Goal: Transaction & Acquisition: Purchase product/service

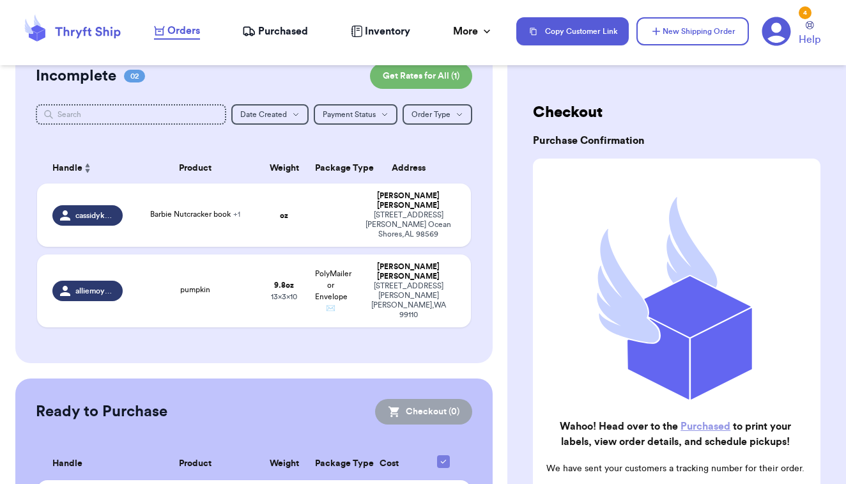
scroll to position [68, 0]
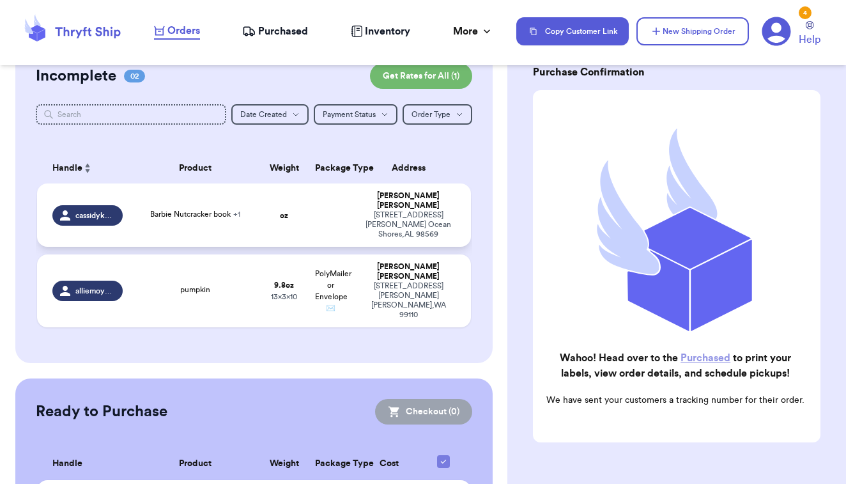
click at [353, 233] on td at bounding box center [330, 214] width 47 height 63
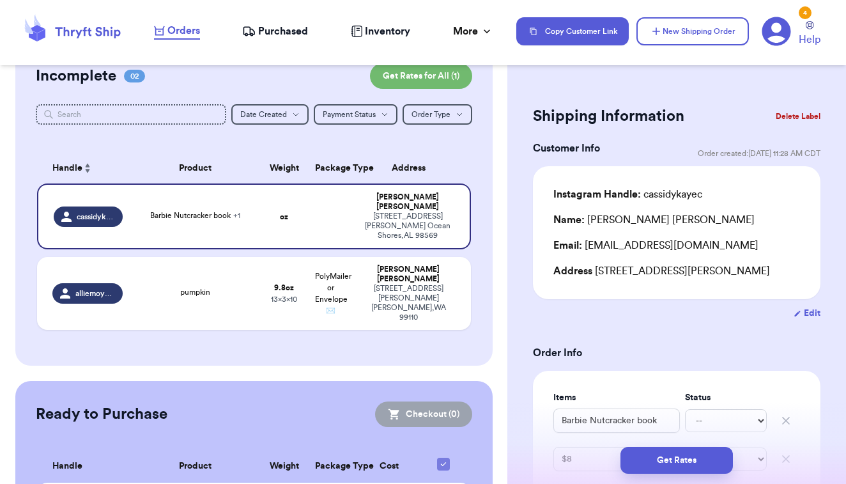
scroll to position [0, 0]
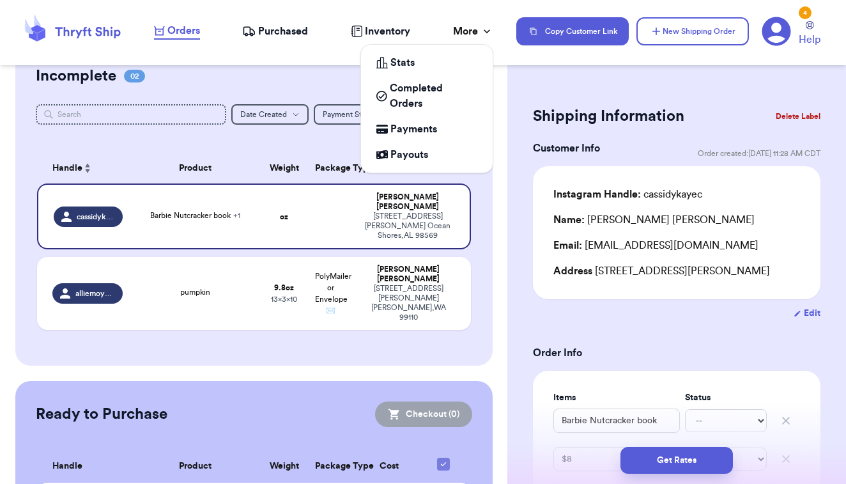
click at [478, 29] on div "More" at bounding box center [473, 31] width 40 height 15
click at [424, 134] on span "Payments" at bounding box center [414, 128] width 47 height 15
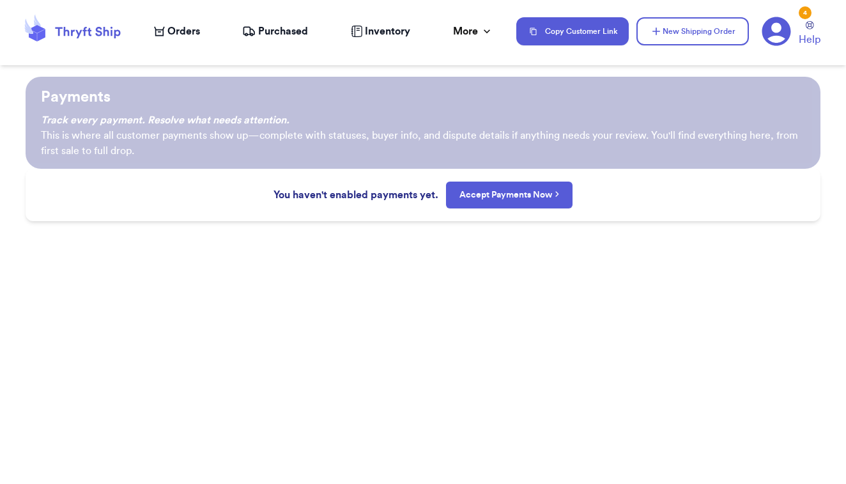
click at [166, 28] on div "Orders" at bounding box center [177, 31] width 46 height 15
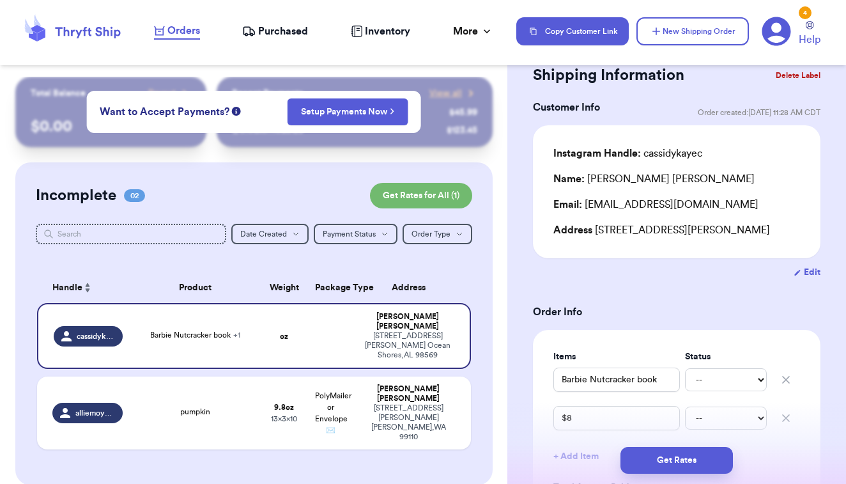
scroll to position [42, 0]
click at [812, 274] on button "Edit" at bounding box center [807, 271] width 27 height 13
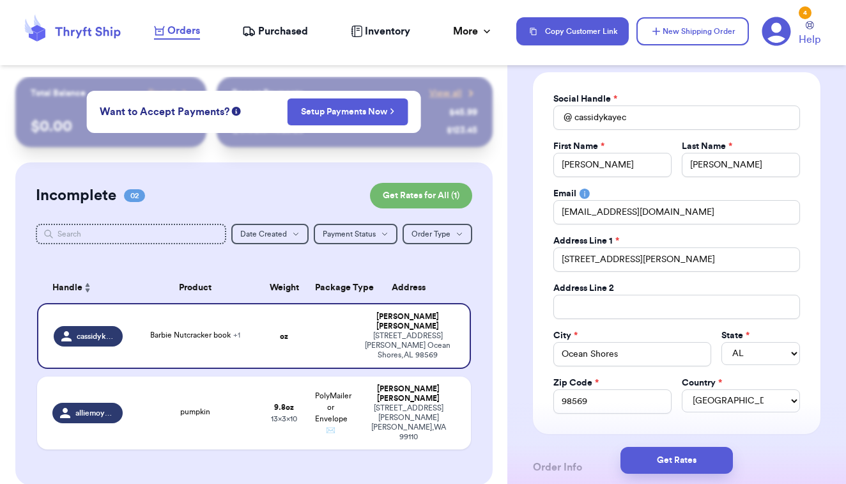
scroll to position [112, 0]
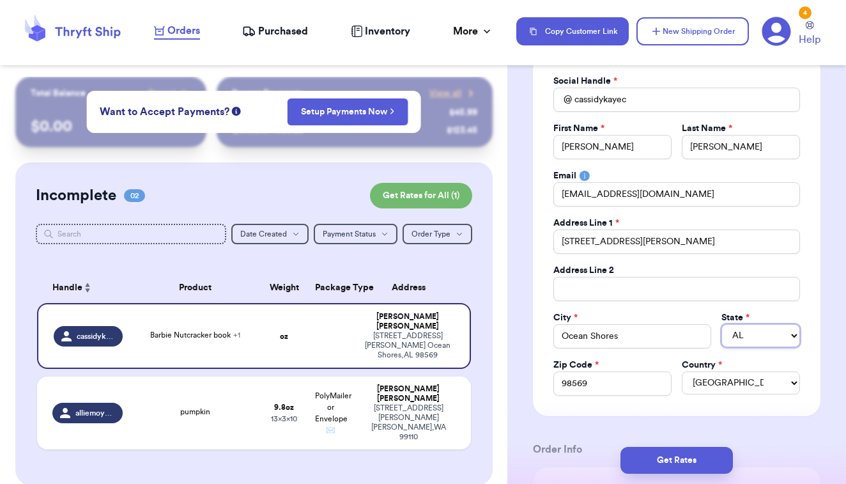
select select "WA"
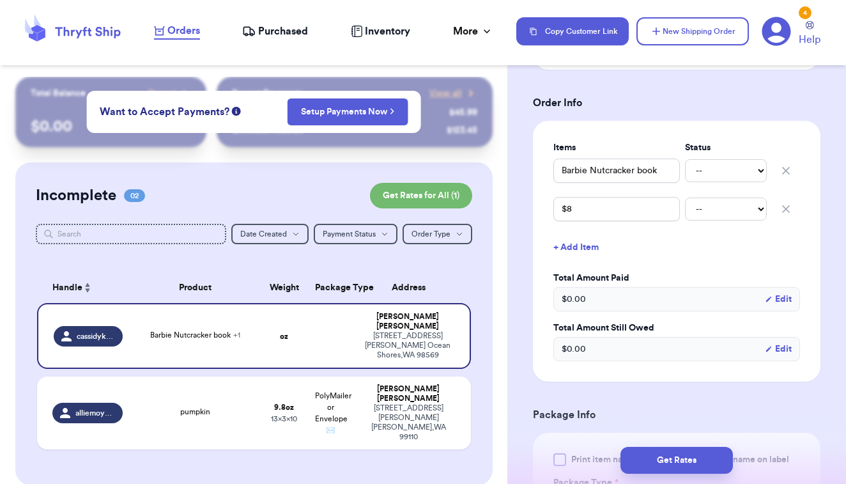
scroll to position [490, 0]
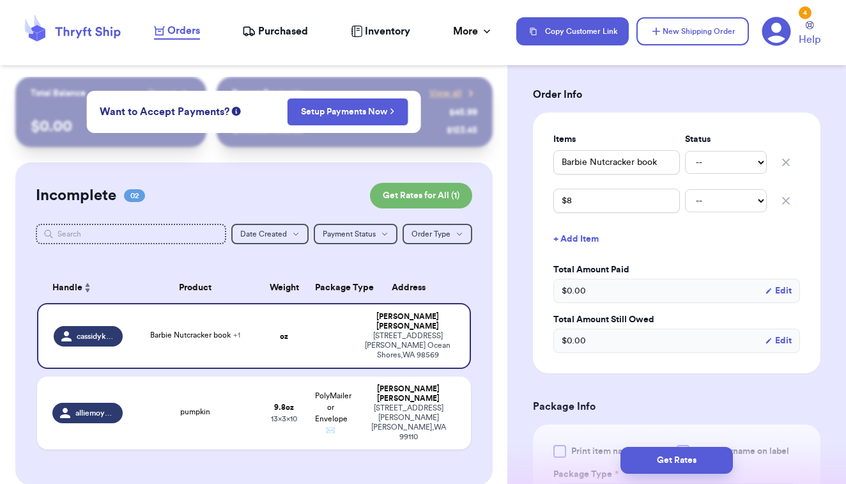
click at [788, 201] on icon "button" at bounding box center [786, 201] width 6 height 6
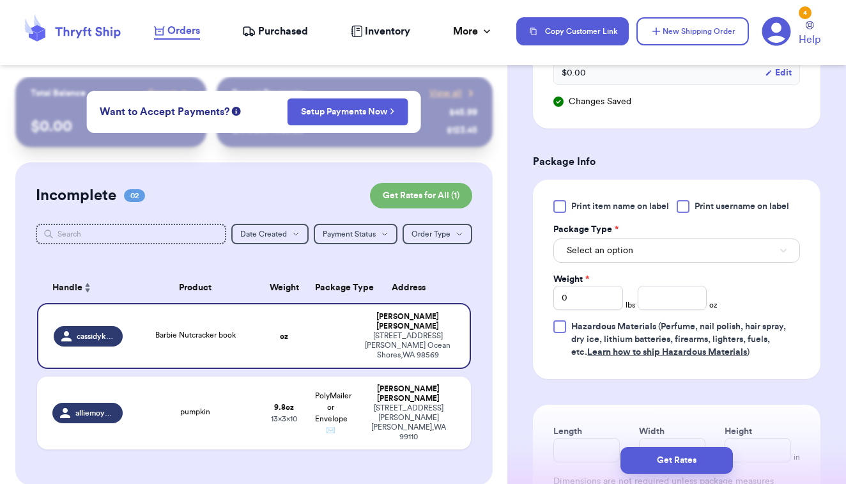
scroll to position [727, 0]
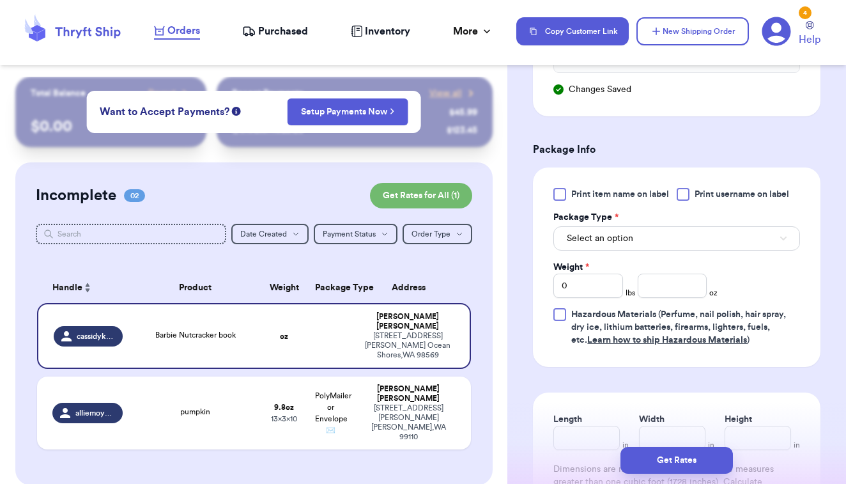
click at [561, 191] on div at bounding box center [560, 194] width 13 height 13
click at [0, 0] on input "Print item name on label" at bounding box center [0, 0] width 0 height 0
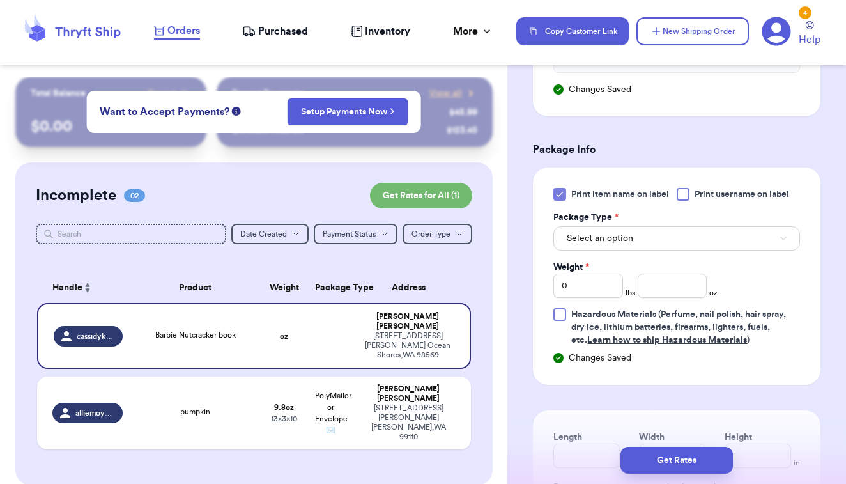
click at [608, 241] on span "Select an option" at bounding box center [600, 238] width 66 height 13
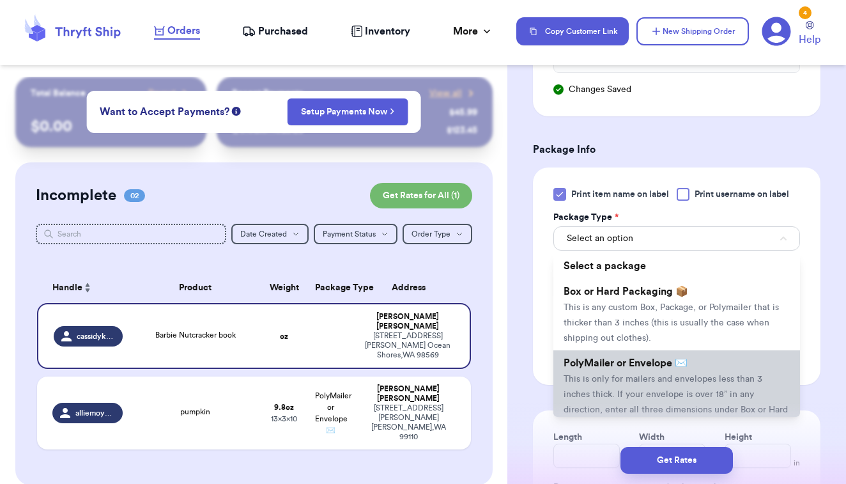
click at [596, 376] on span "This is only for mailers and envelopes less than 3 inches thick. If your envelo…" at bounding box center [676, 402] width 224 height 55
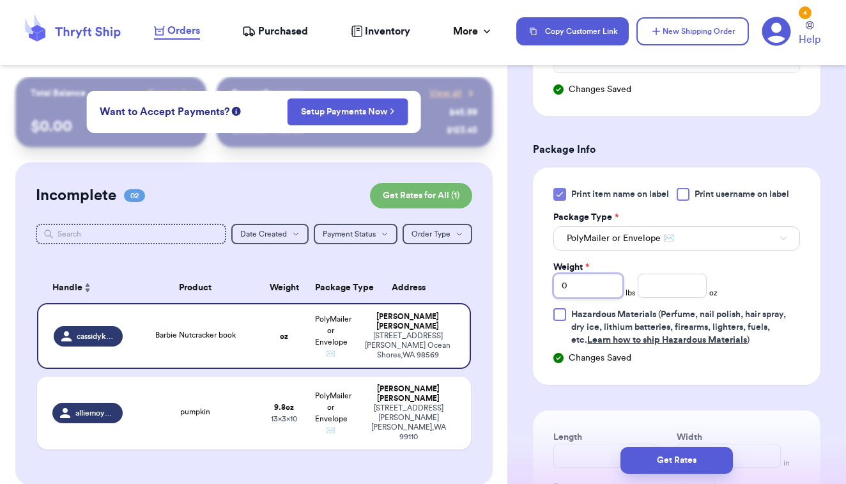
click at [602, 287] on input "0" at bounding box center [589, 286] width 70 height 24
type input "1"
type input "15"
type input "15.5"
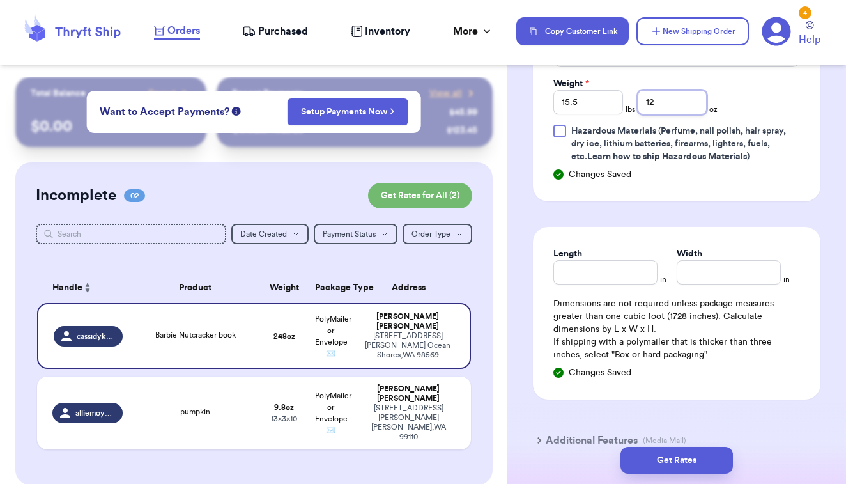
scroll to position [912, 0]
type input "12"
drag, startPoint x: 609, startPoint y: 97, endPoint x: 543, endPoint y: 107, distance: 66.0
click at [543, 107] on div "Print item name on label Print username on label Package Type * PolyMailer or E…" at bounding box center [677, 91] width 288 height 217
type input "1"
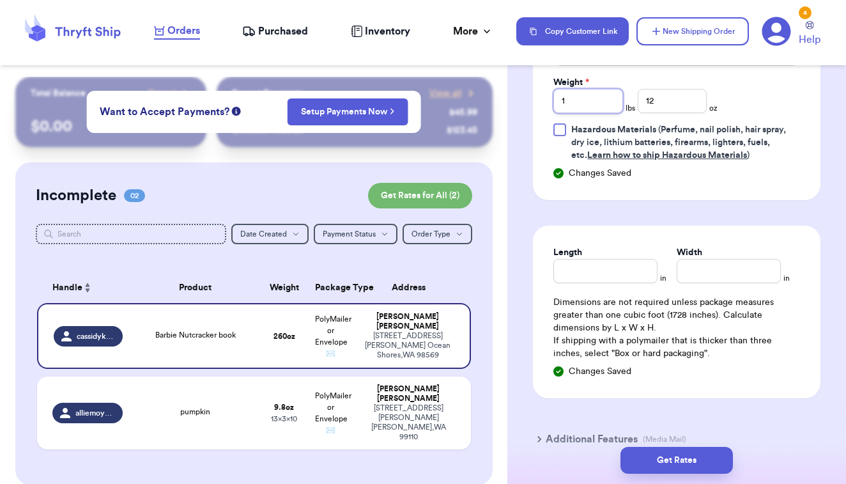
type input "1"
type input "4"
type input "15.5"
type input "12"
click at [557, 439] on div "Get Rates" at bounding box center [677, 460] width 339 height 47
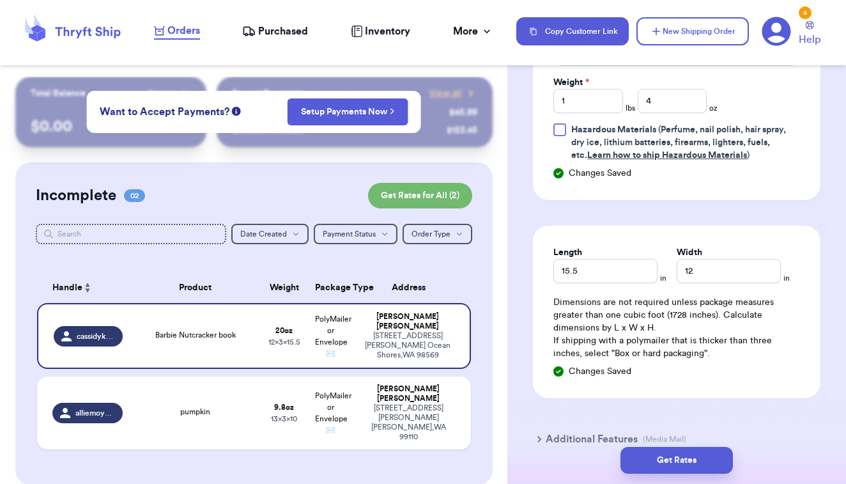
click at [539, 441] on div "Get Rates" at bounding box center [677, 460] width 339 height 47
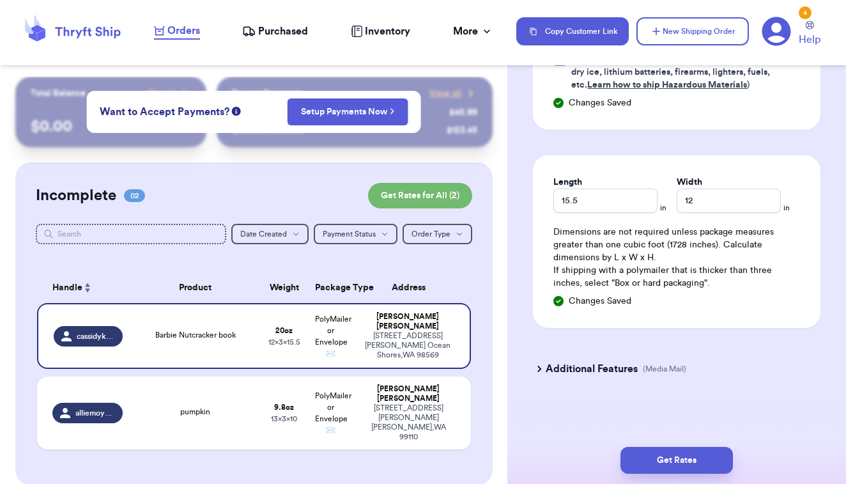
scroll to position [982, 0]
click at [541, 373] on icon at bounding box center [539, 368] width 13 height 13
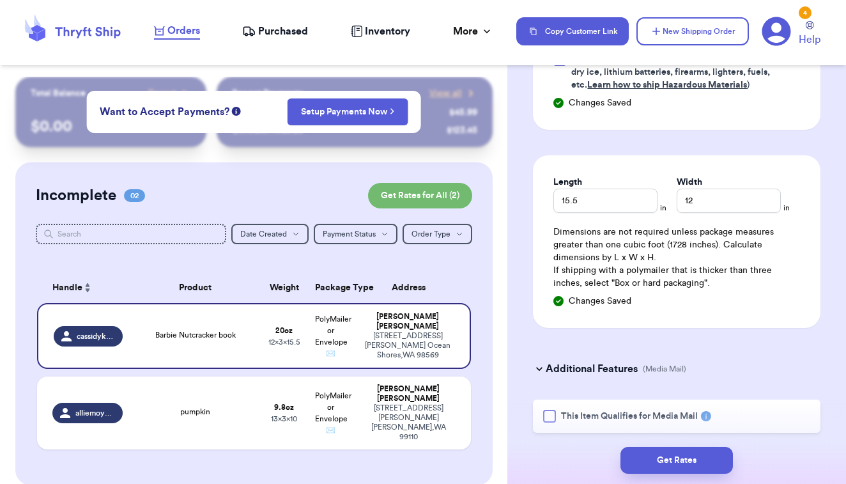
click at [553, 419] on div at bounding box center [549, 416] width 13 height 13
click at [0, 0] on input "This Item Qualifies for Media Mail" at bounding box center [0, 0] width 0 height 0
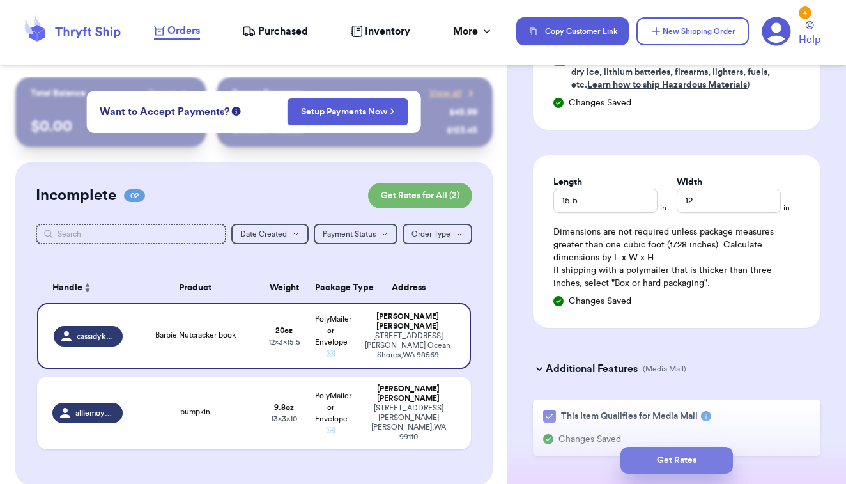
click at [664, 458] on button "Get Rates" at bounding box center [677, 460] width 113 height 27
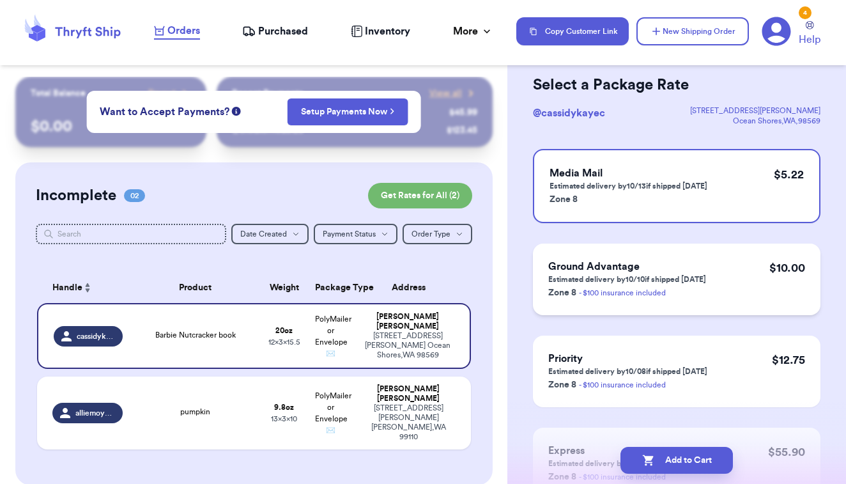
scroll to position [57, 0]
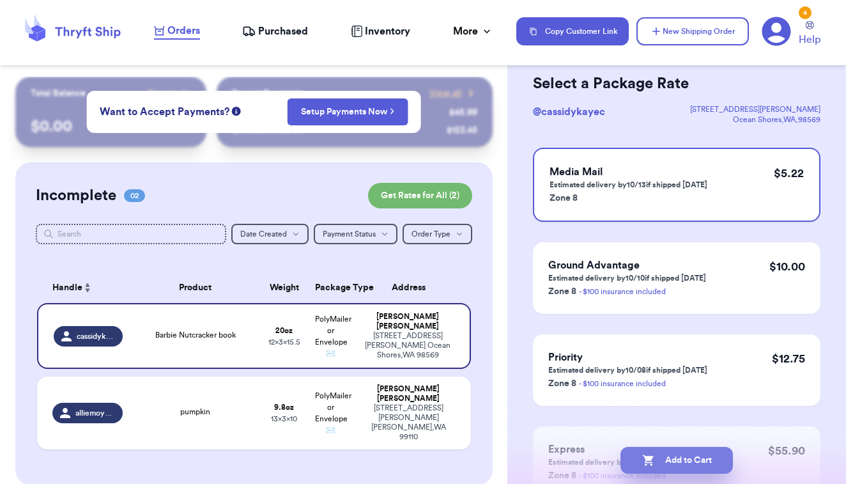
click at [662, 467] on button "Add to Cart" at bounding box center [677, 460] width 113 height 27
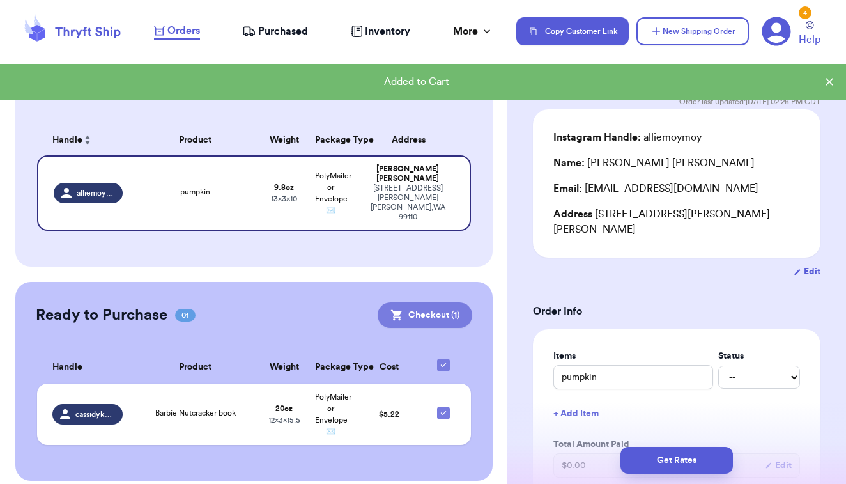
click at [432, 302] on button "Checkout ( 1 )" at bounding box center [425, 315] width 95 height 26
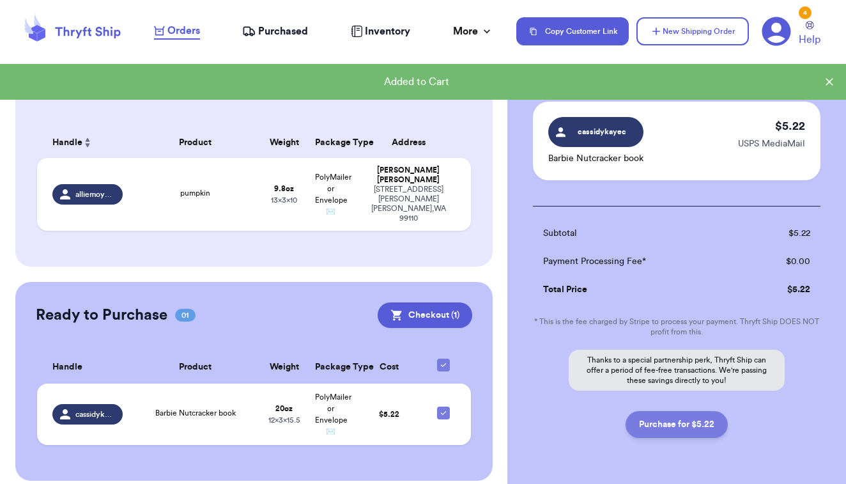
click at [681, 424] on button "Purchase for $5.22" at bounding box center [677, 424] width 102 height 27
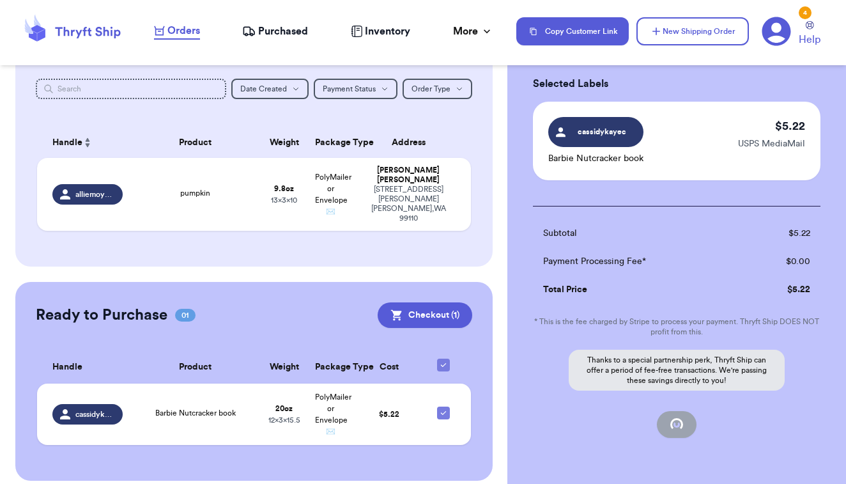
checkbox input "false"
checkbox input "true"
